Goal: Transaction & Acquisition: Book appointment/travel/reservation

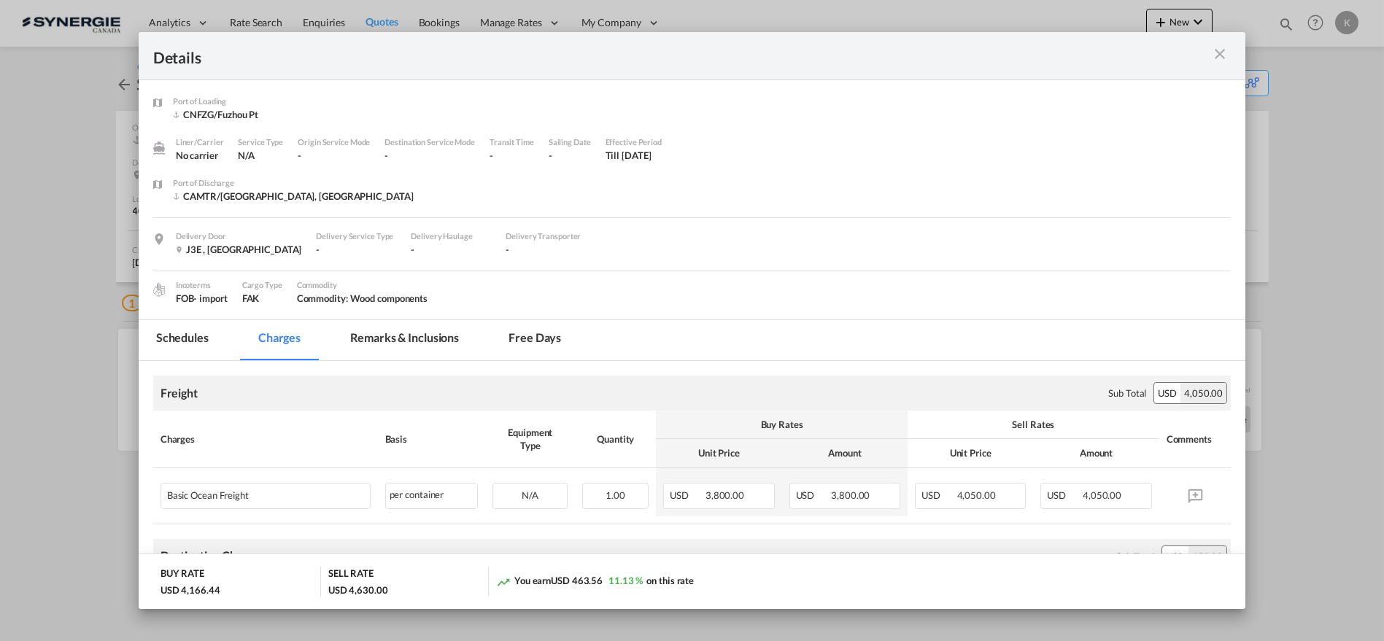
scroll to position [702, 0]
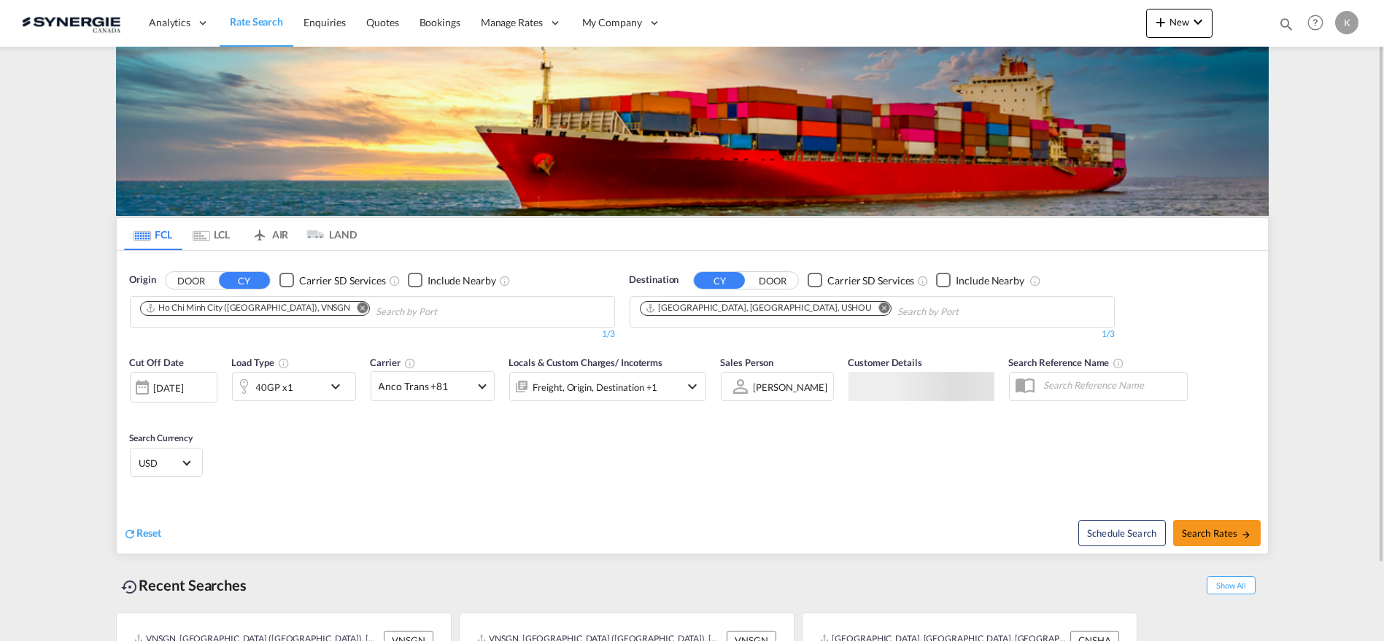
click at [1280, 26] on md-icon "icon-magnify" at bounding box center [1286, 24] width 16 height 16
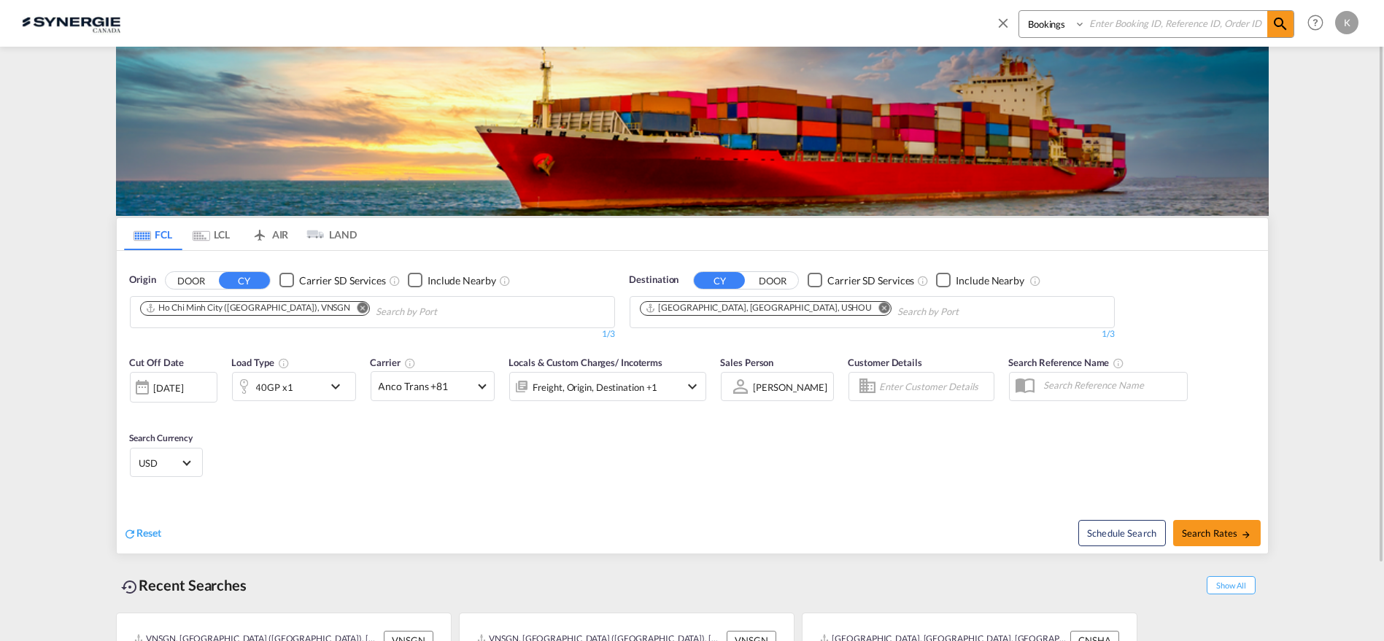
click at [1042, 22] on select "Bookings Quotes Enquiries" at bounding box center [1053, 24] width 69 height 26
select select "Quotes"
click at [1019, 11] on select "Bookings Quotes Enquiries" at bounding box center [1053, 24] width 69 height 26
click at [1112, 23] on input at bounding box center [1176, 24] width 182 height 26
type input "14498"
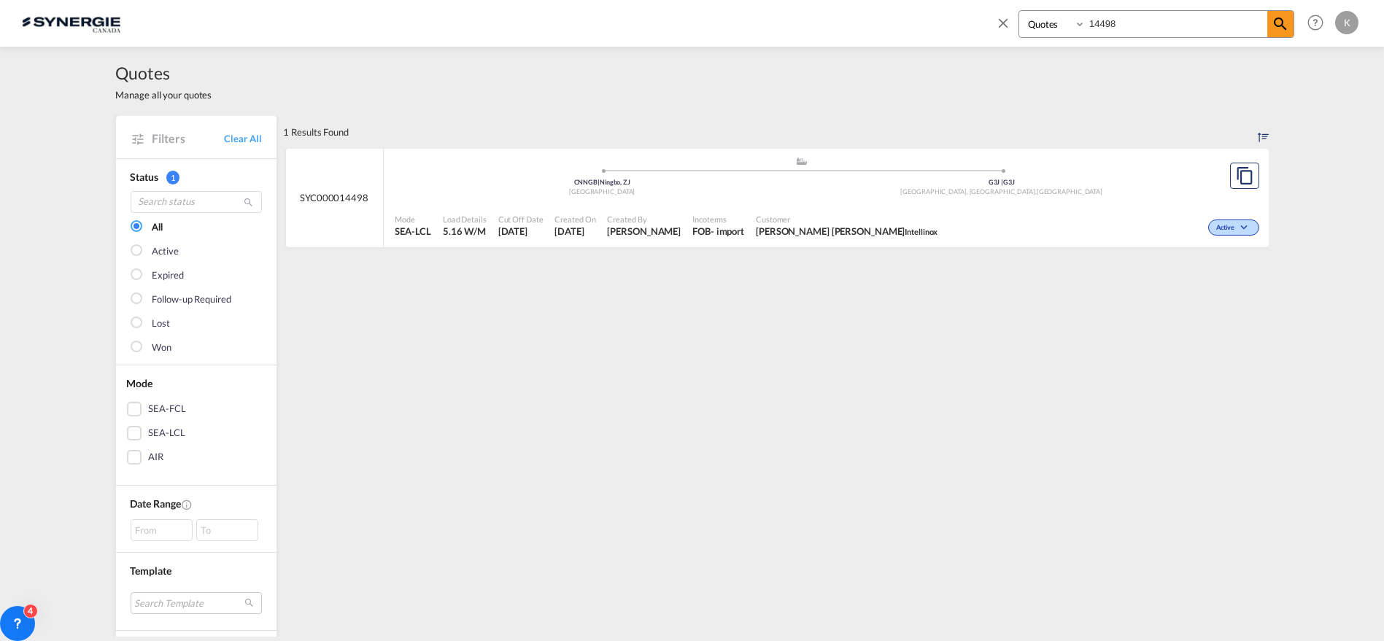
click at [943, 212] on div "Active" at bounding box center [1102, 226] width 319 height 36
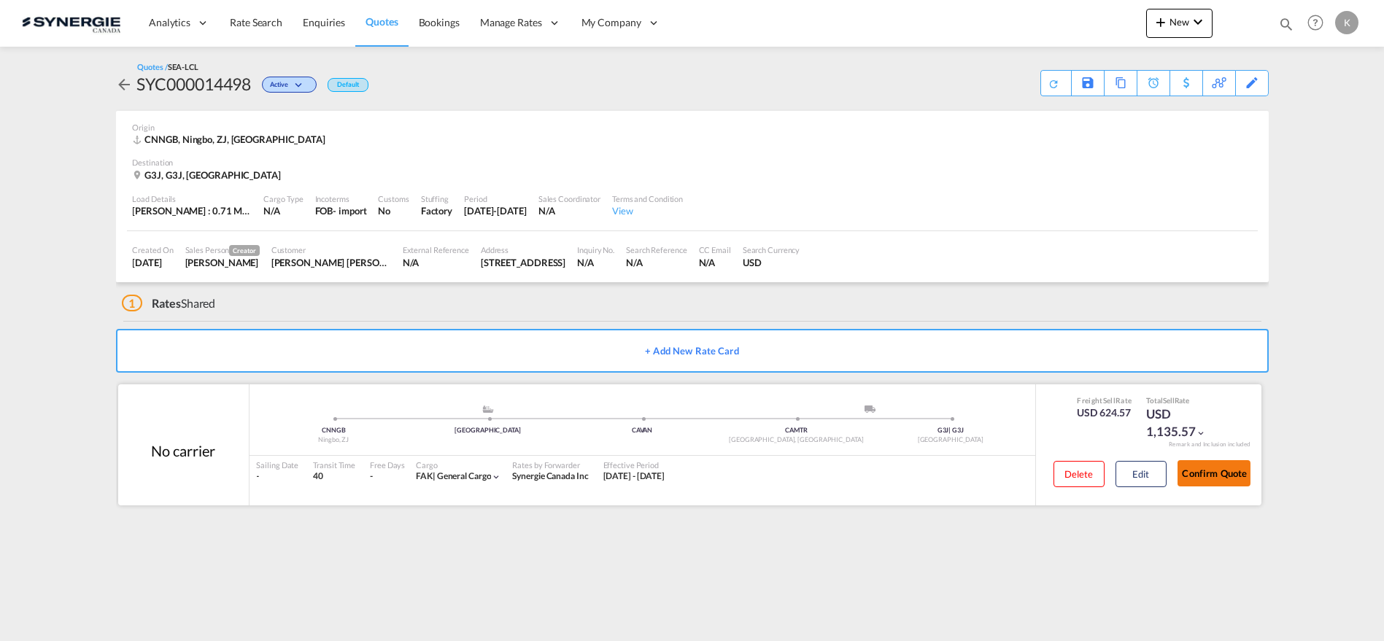
click at [1211, 473] on button "Confirm Quote" at bounding box center [1213, 473] width 73 height 26
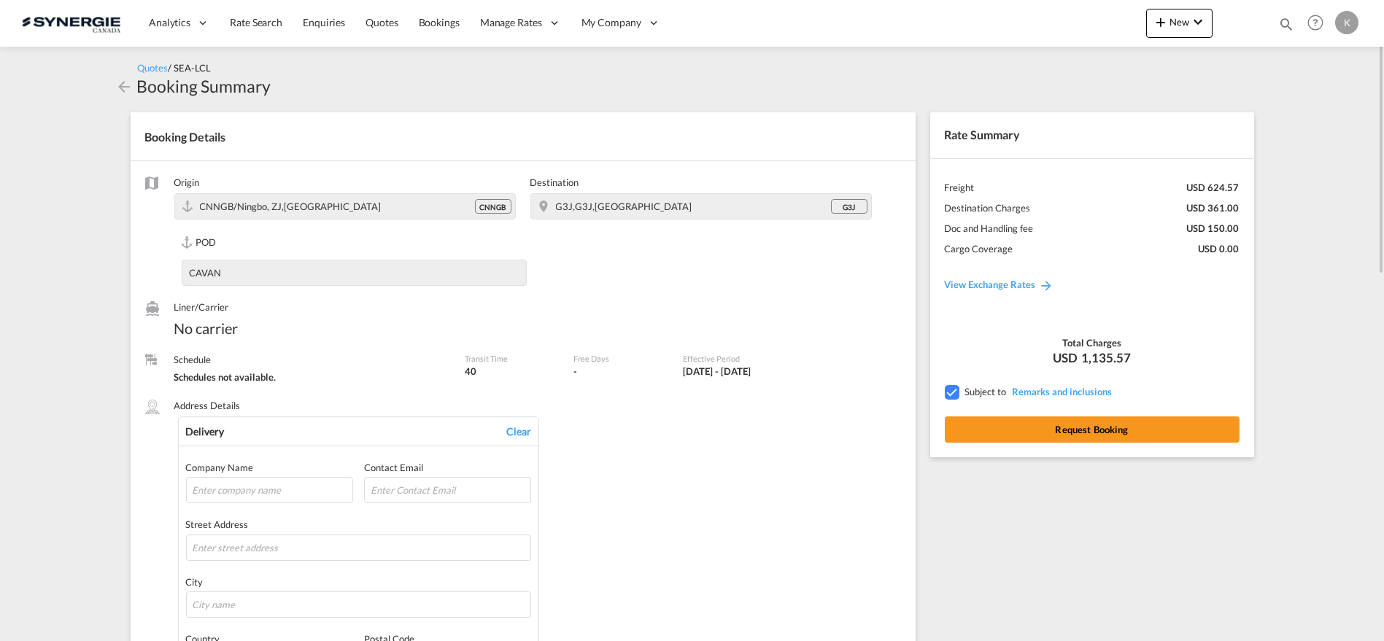
click at [1088, 444] on div "Rate Summary Freight USD 624.57 Destination Charges USD 361.00 Doc and Handling…" at bounding box center [1092, 284] width 324 height 345
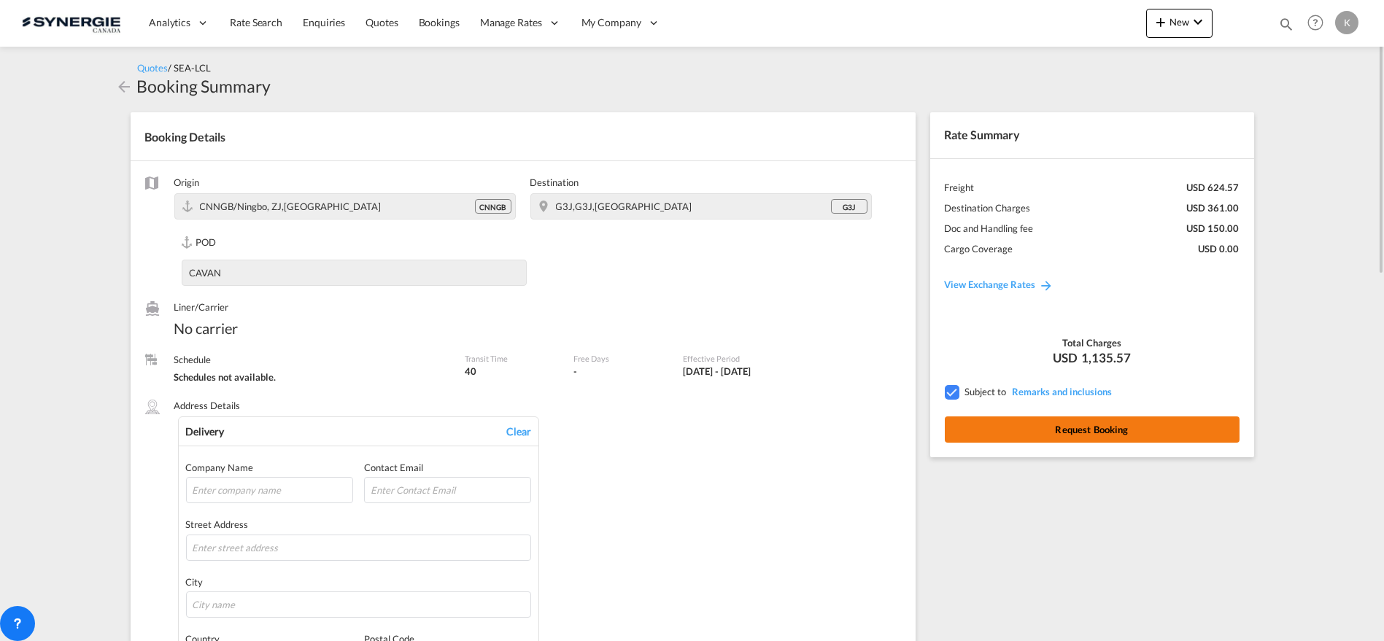
click at [1094, 434] on button "Request Booking" at bounding box center [1092, 430] width 295 height 26
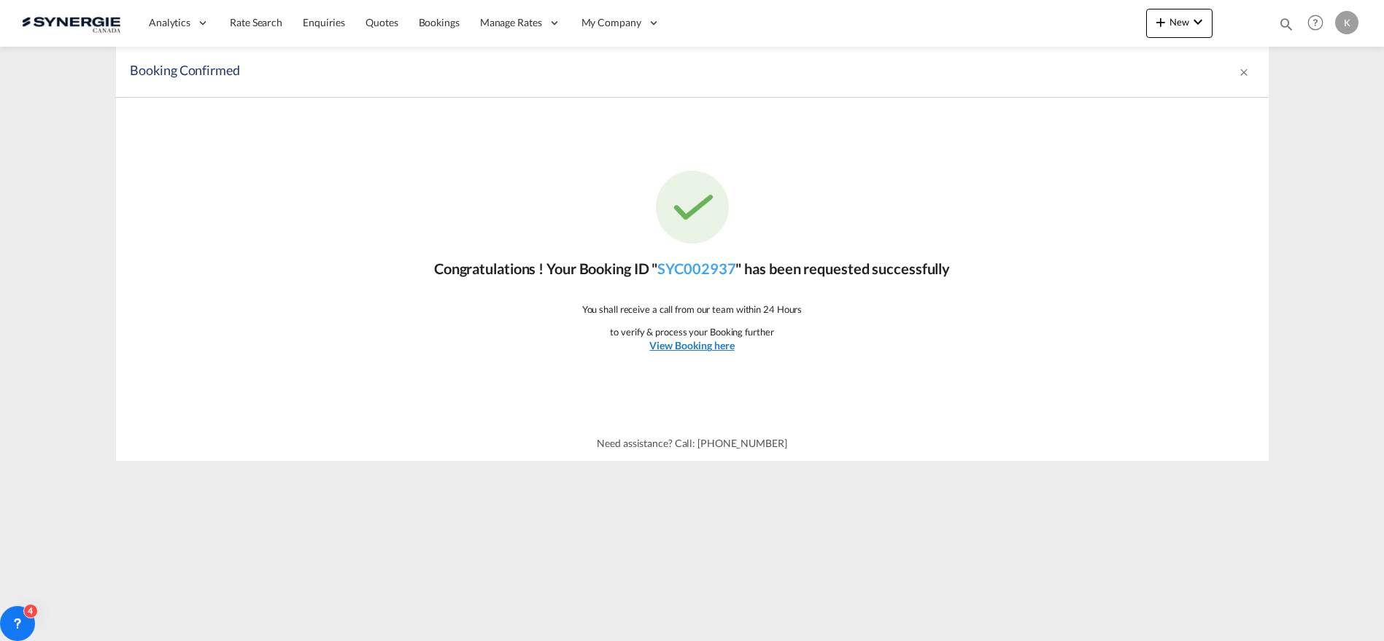
click at [696, 349] on u "View Booking here" at bounding box center [691, 345] width 85 height 12
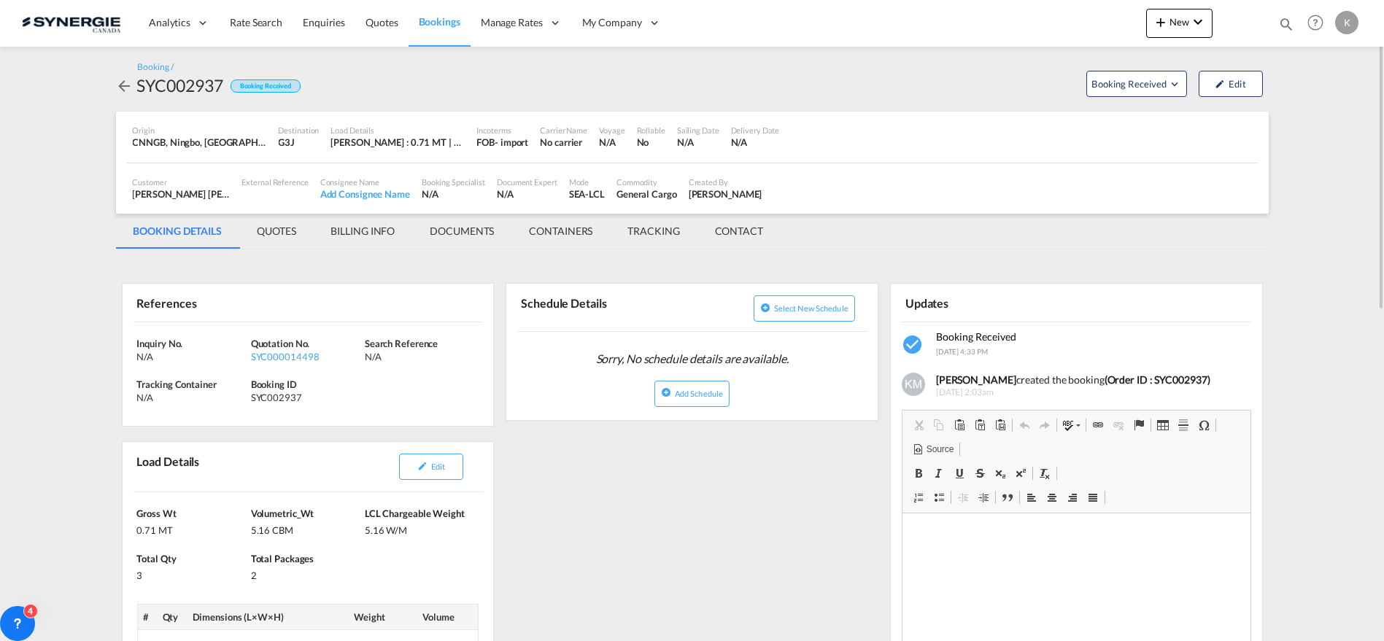
click at [284, 242] on md-tab-item "QUOTES" at bounding box center [276, 231] width 74 height 35
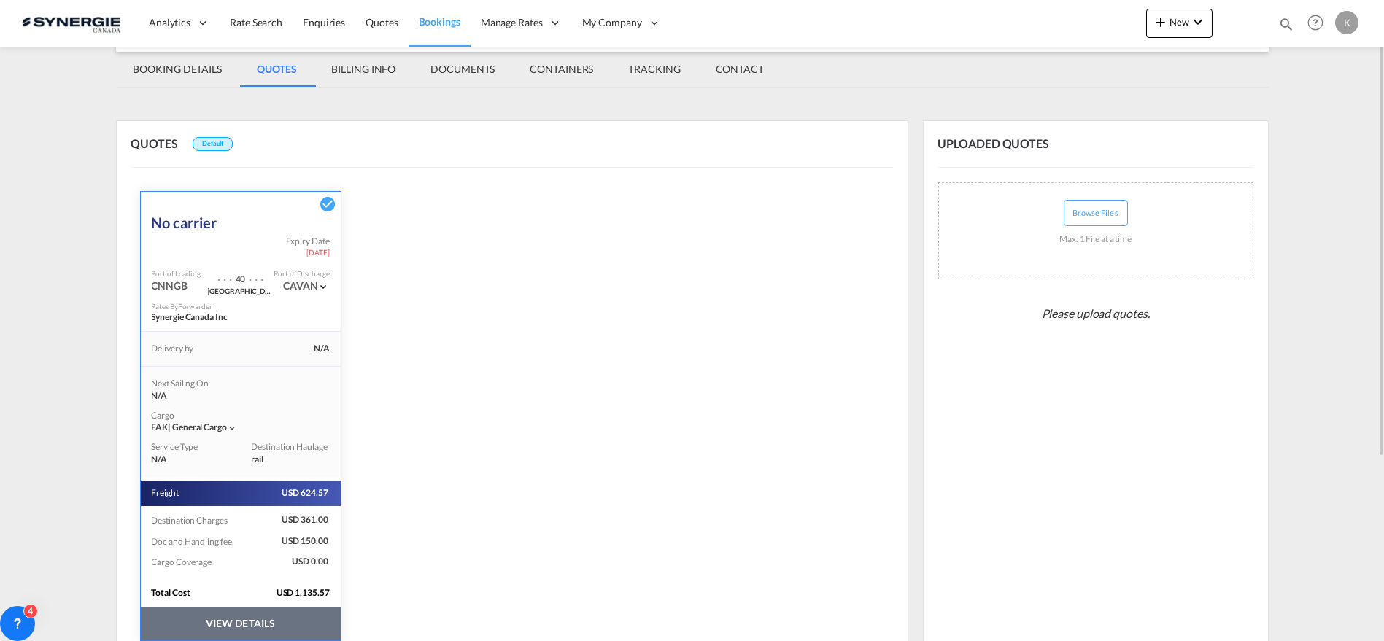
scroll to position [219, 0]
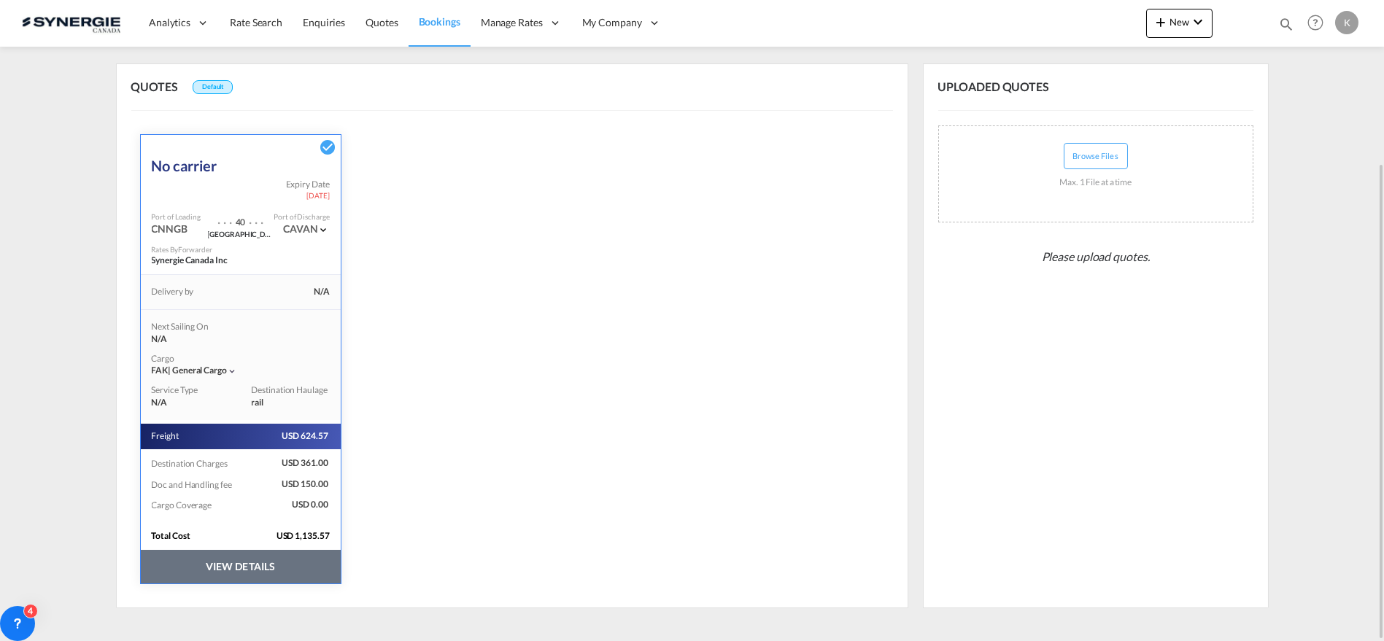
click at [235, 562] on button "VIEW DETAILS" at bounding box center [241, 567] width 200 height 34
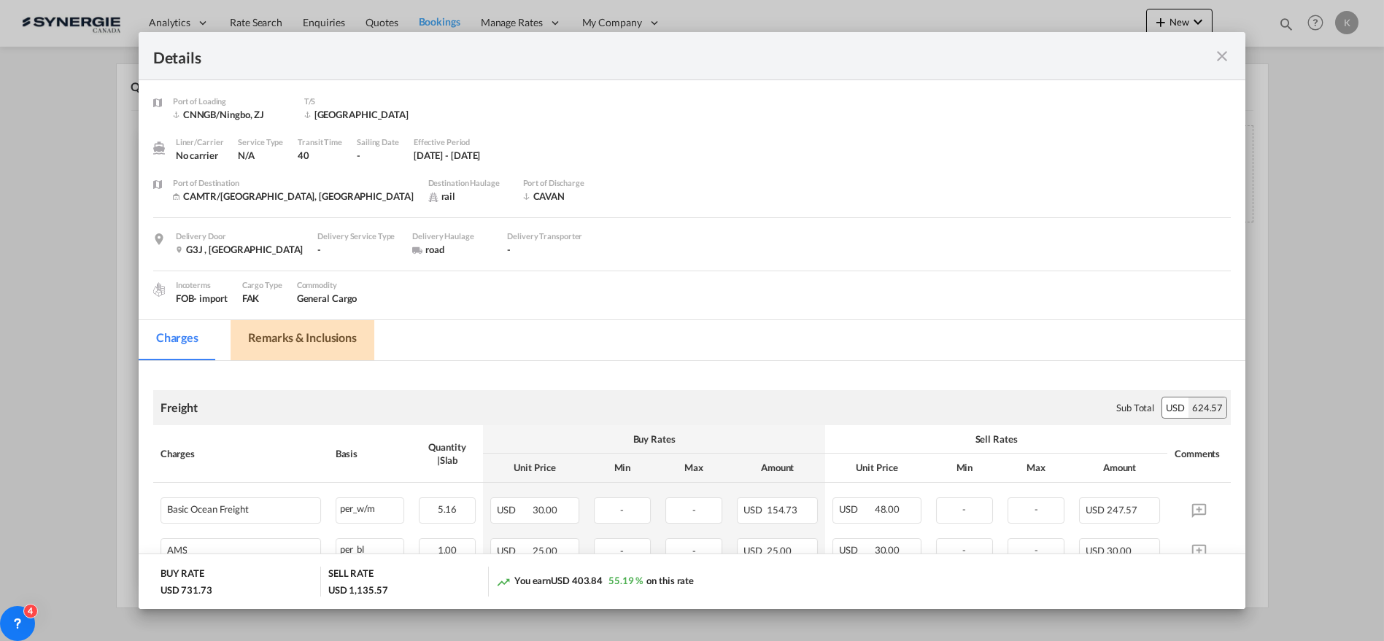
click at [302, 348] on md-tab-item "Remarks & Inclusions" at bounding box center [303, 340] width 144 height 40
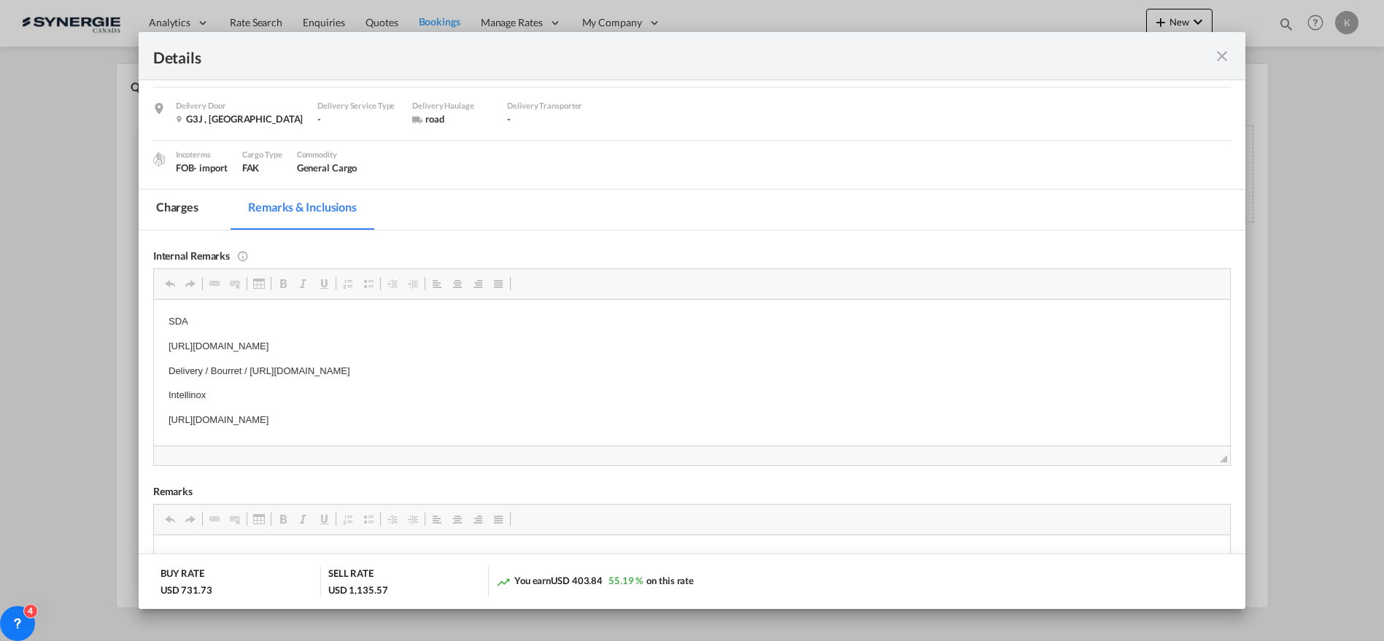
scroll to position [81, 0]
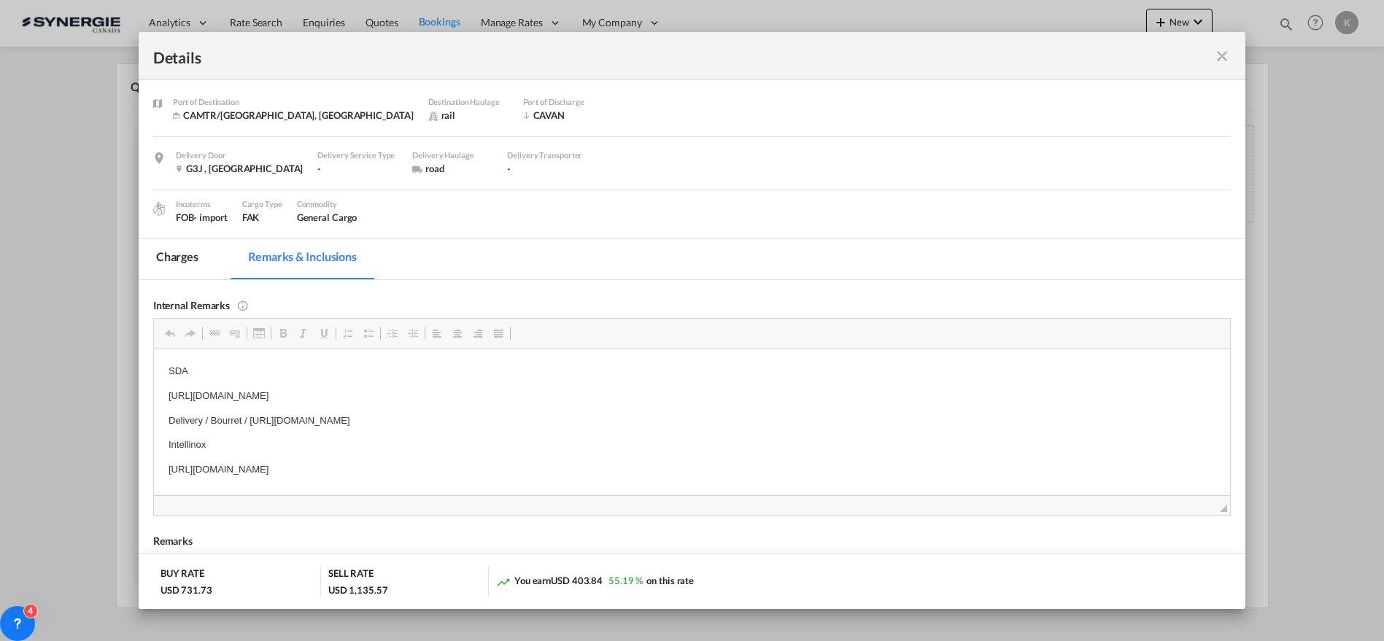
click at [373, 399] on p "https://app.frontapp.com/open/msg_1hfgw0r3?key=deynrhEj-WVzNSwOFLiksQz082mPyNNd" at bounding box center [692, 395] width 1048 height 15
